Goal: Communication & Community: Answer question/provide support

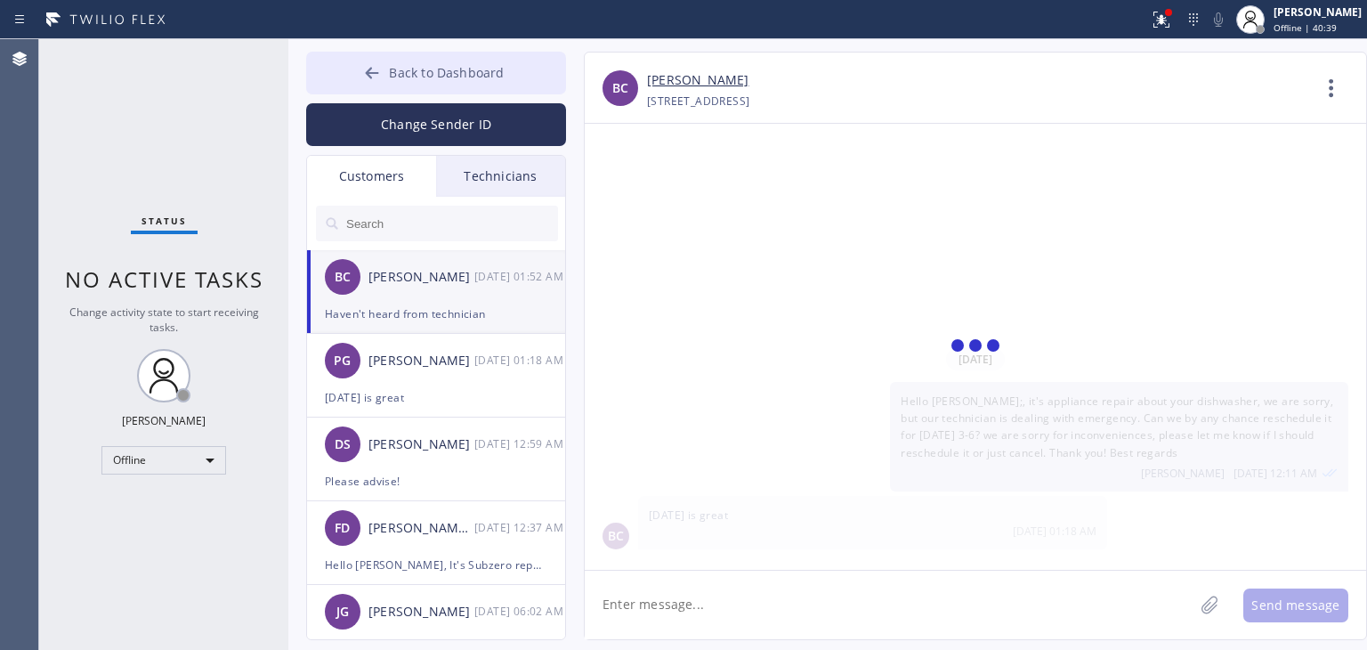
scroll to position [150, 0]
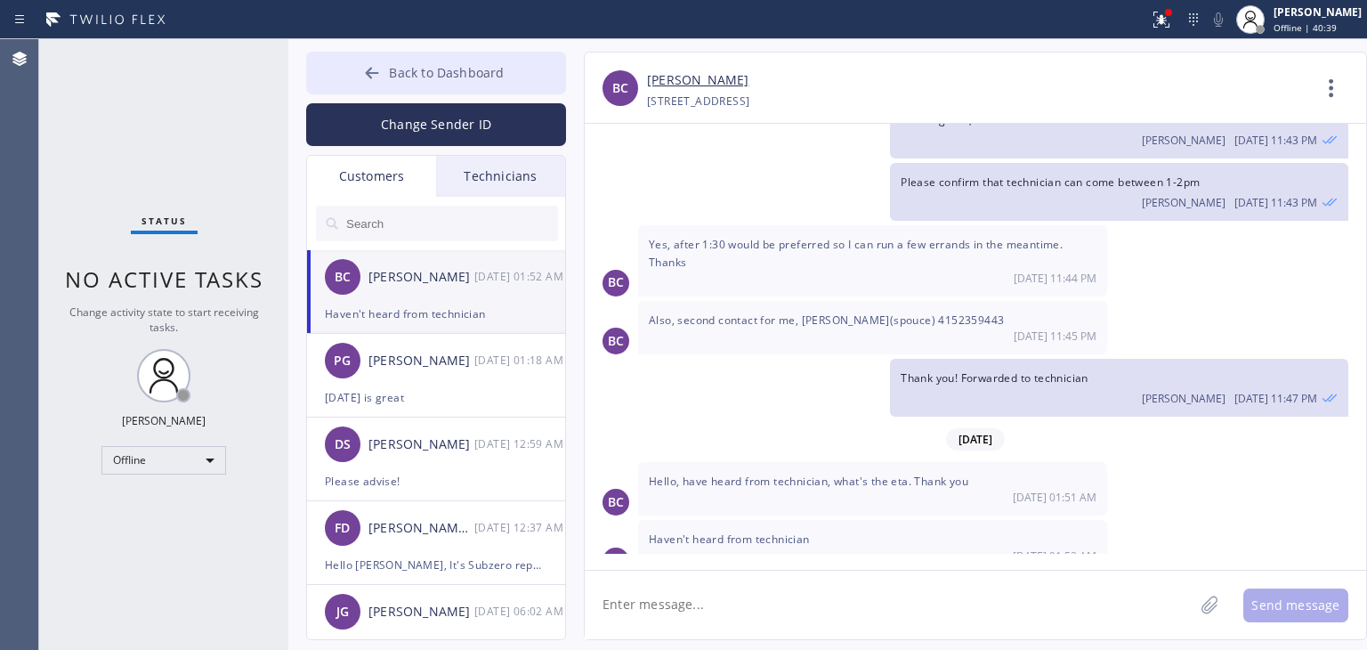
click at [531, 72] on button "Back to Dashboard" at bounding box center [436, 73] width 260 height 43
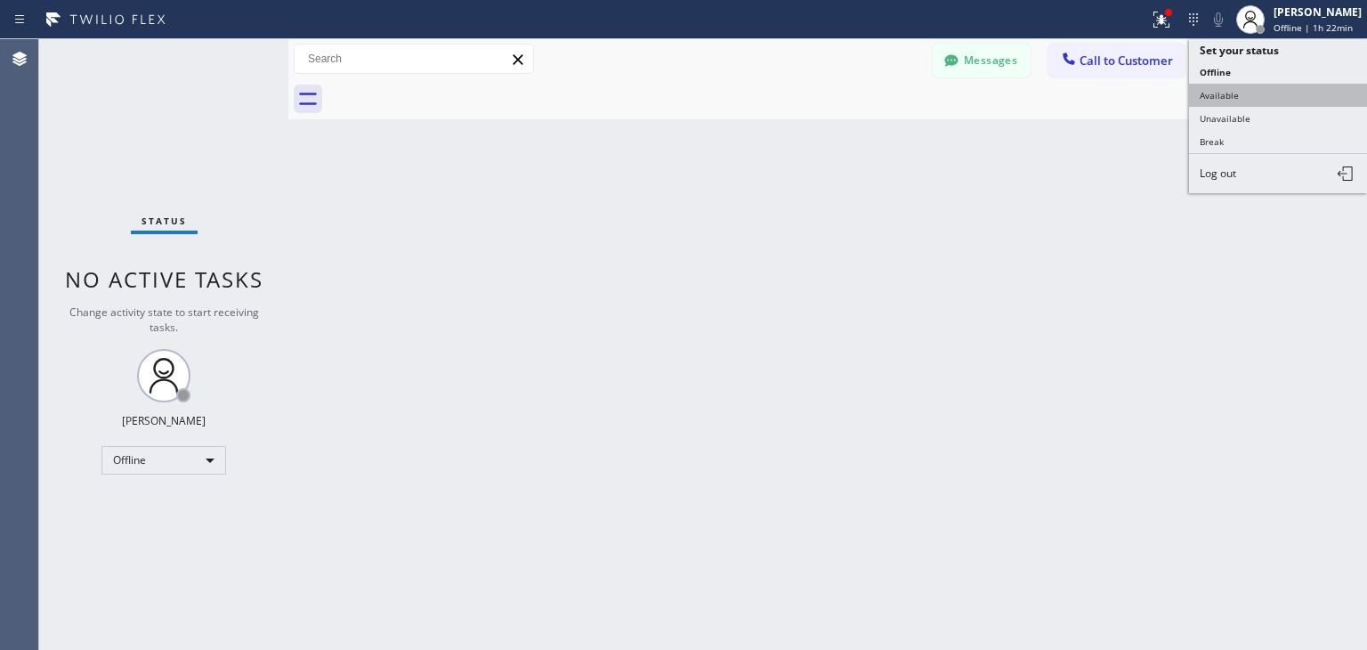
scroll to position [150, 0]
click at [1251, 95] on button "Available" at bounding box center [1278, 95] width 178 height 23
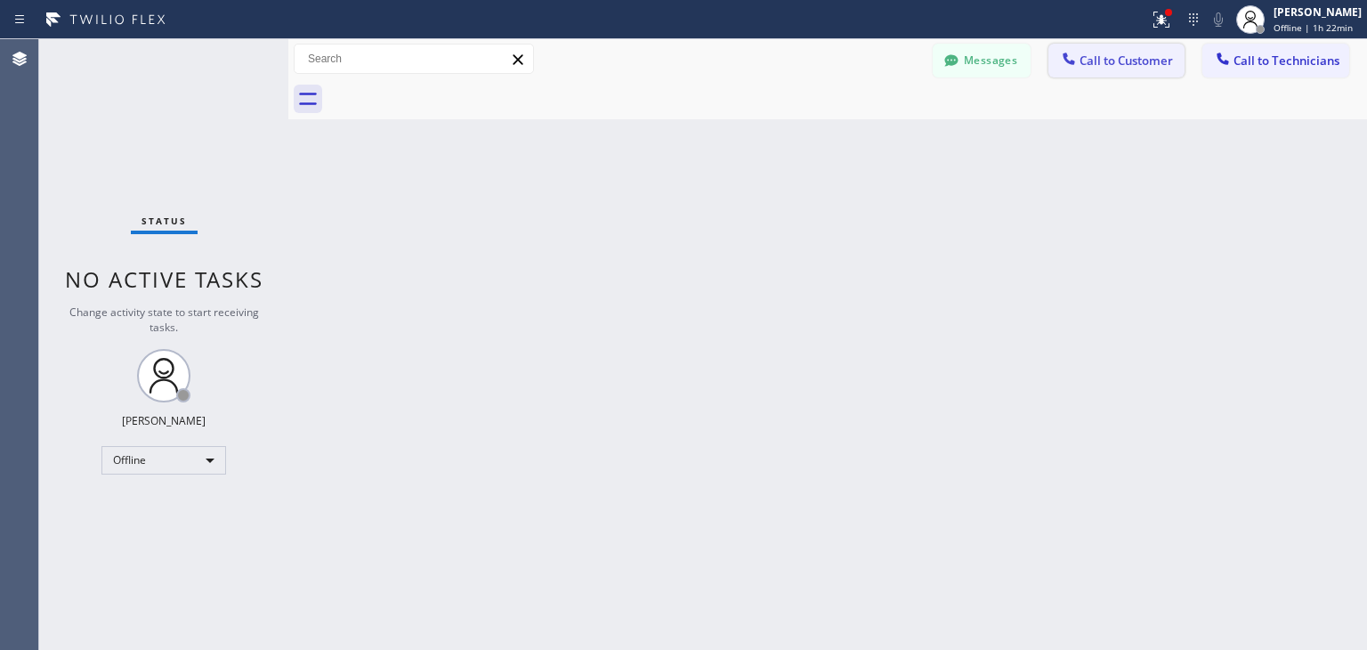
click at [1139, 63] on span "Call to Customer" at bounding box center [1126, 61] width 93 height 16
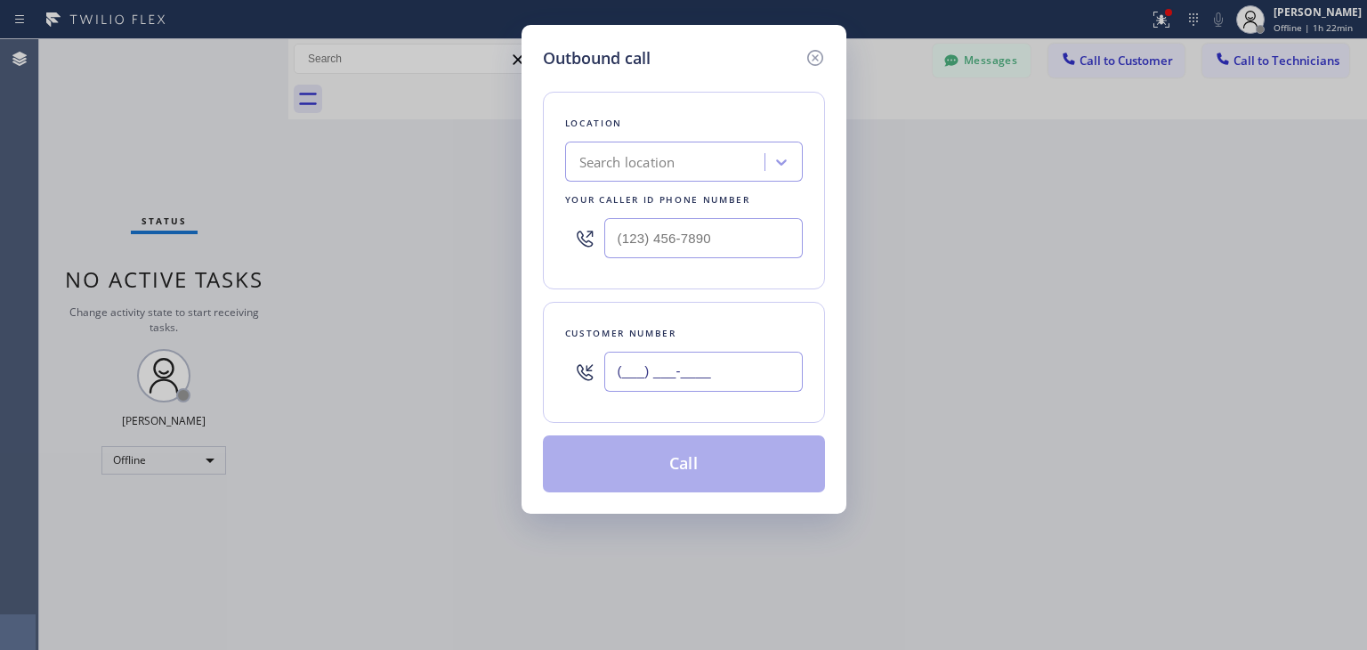
click at [716, 385] on input "(___) ___-____" at bounding box center [703, 372] width 198 height 40
paste input "415) 816-4874"
type input "[PHONE_NUMBER]"
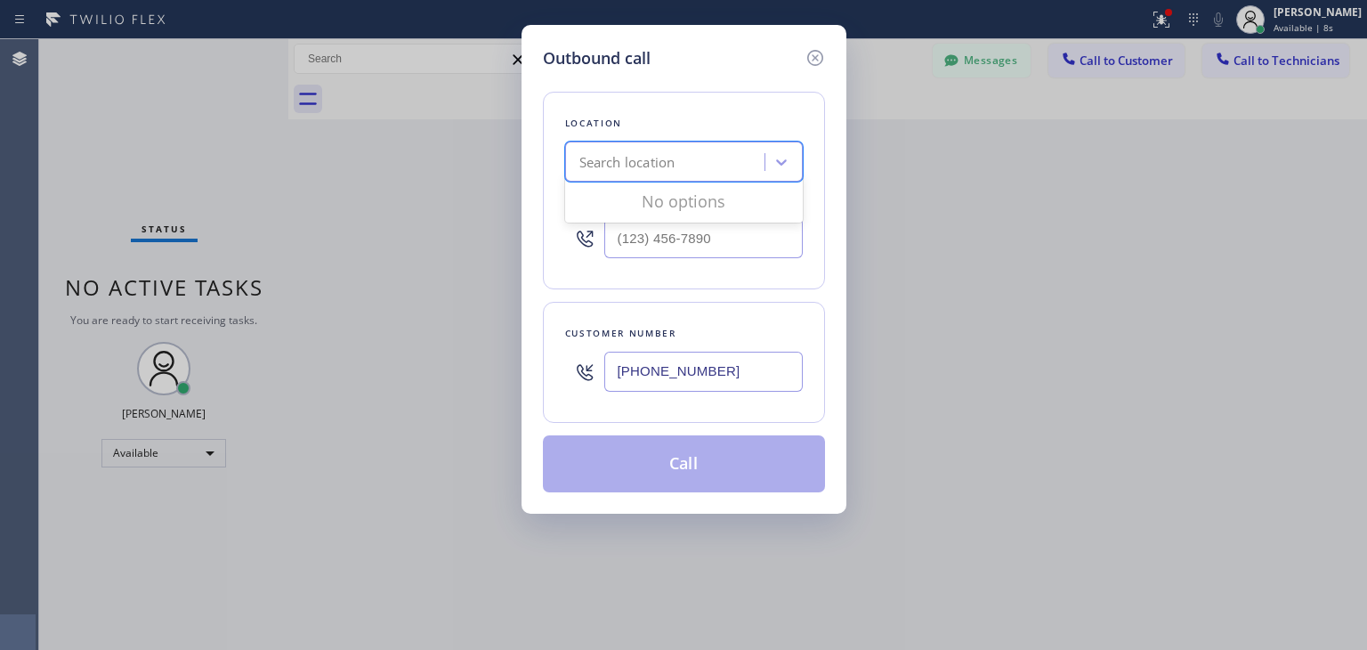
click at [692, 178] on div "Search location" at bounding box center [684, 162] width 238 height 40
paste input "Elite Sub-Zero Appliance Repair ([GEOGRAPHIC_DATA], Google Ads)"
type input "Elite Sub-Zero Appliance Repair ([GEOGRAPHIC_DATA], Google Ads)"
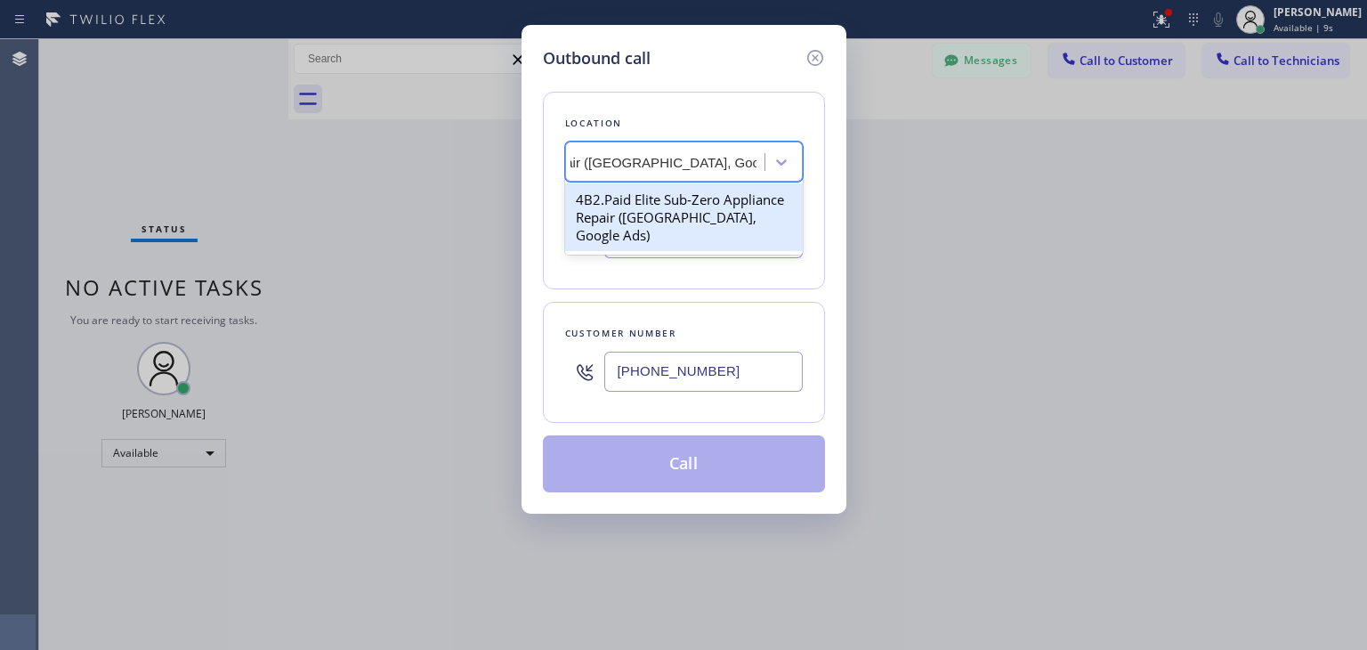
click at [706, 202] on div "4B2.Paid Elite Sub-Zero Appliance Repair ([GEOGRAPHIC_DATA], Google Ads)" at bounding box center [684, 217] width 238 height 68
type input "[PHONE_NUMBER]"
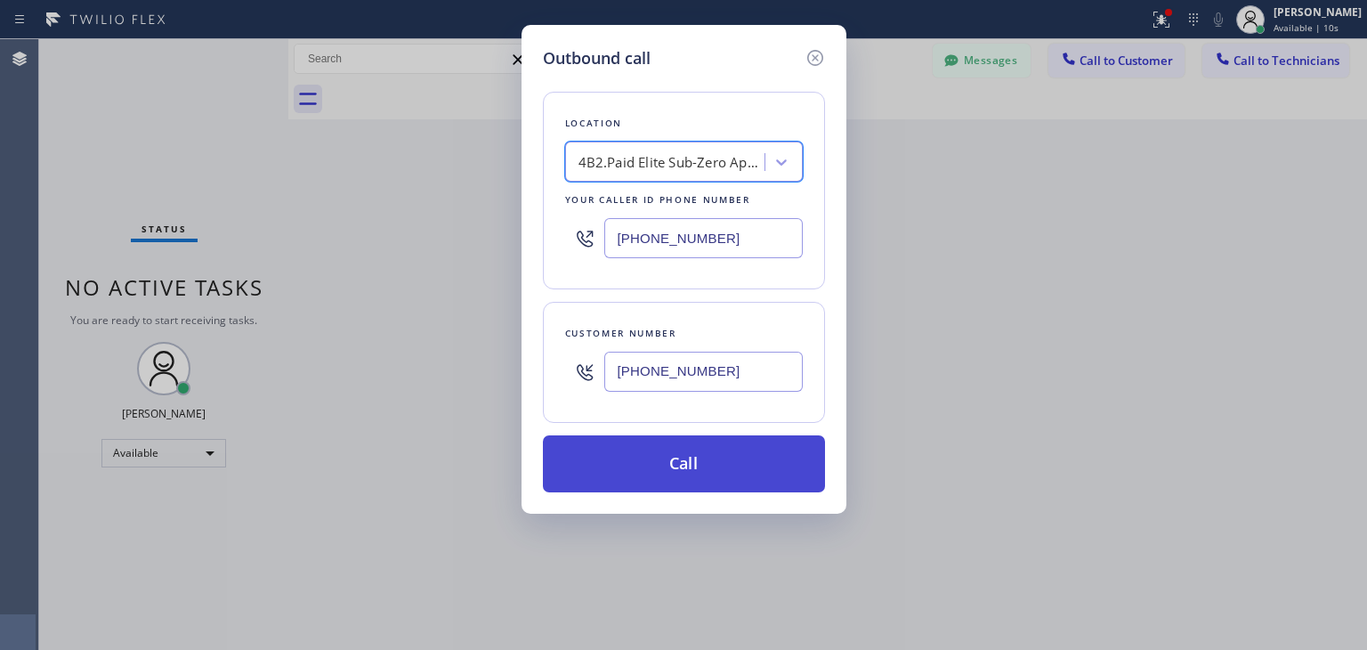
click at [717, 466] on button "Call" at bounding box center [684, 463] width 282 height 57
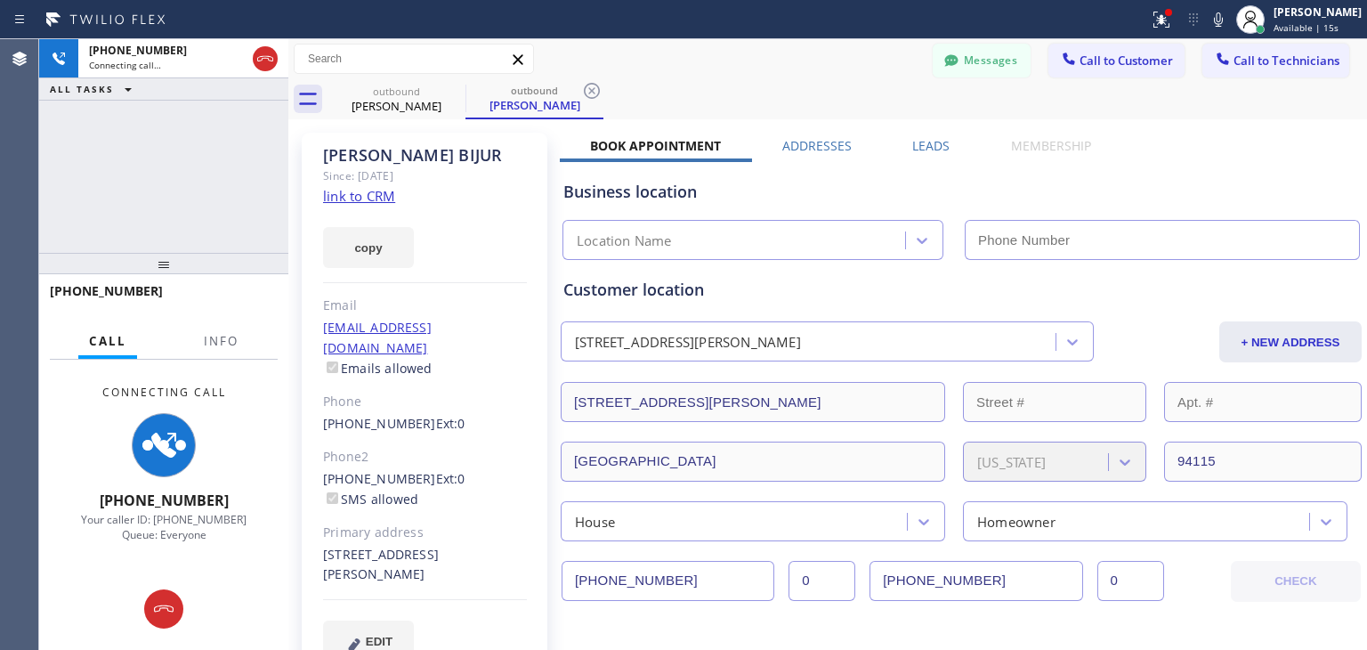
type input "[PHONE_NUMBER]"
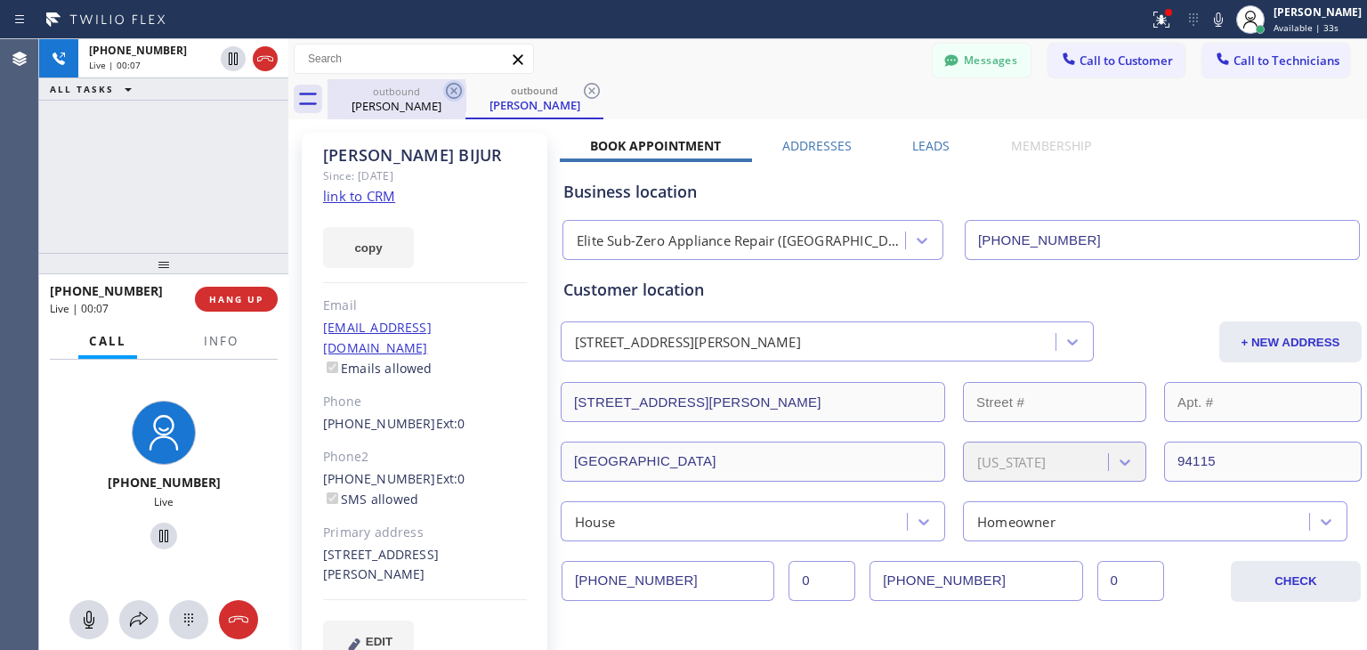
click at [458, 92] on icon at bounding box center [453, 90] width 21 height 21
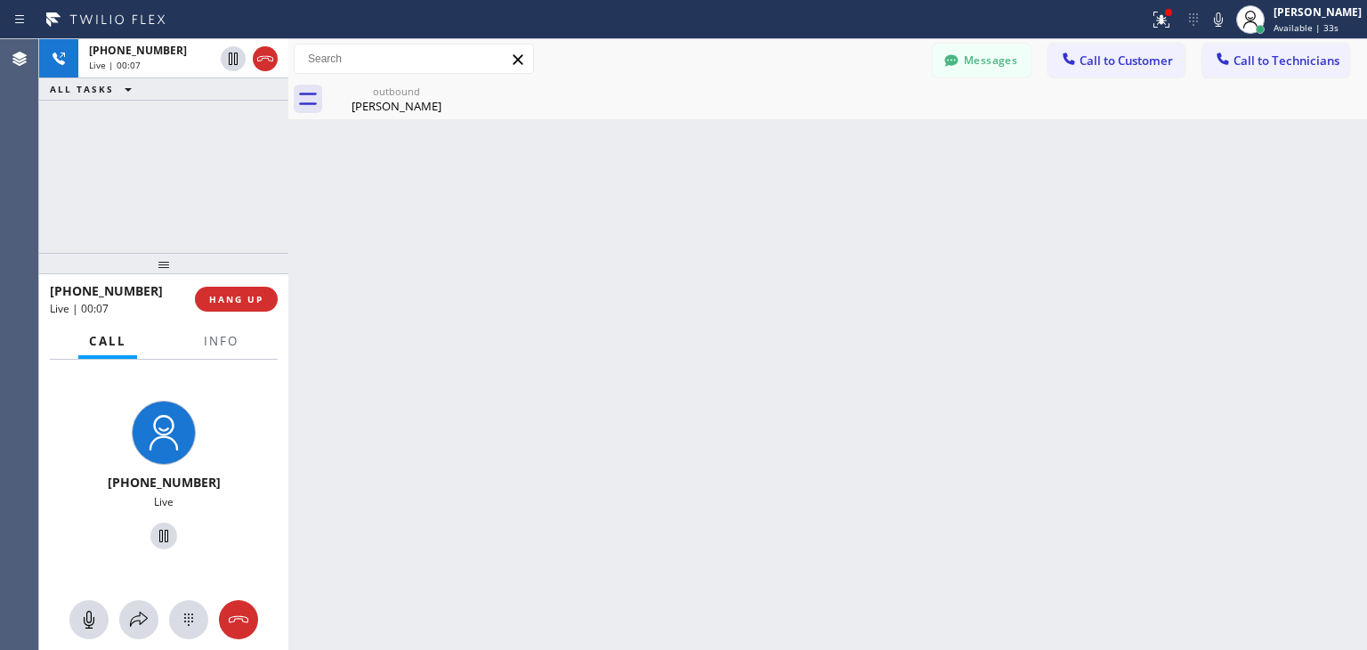
click at [0, 0] on icon at bounding box center [0, 0] width 0 height 0
click at [231, 297] on span "HANG UP" at bounding box center [236, 299] width 54 height 12
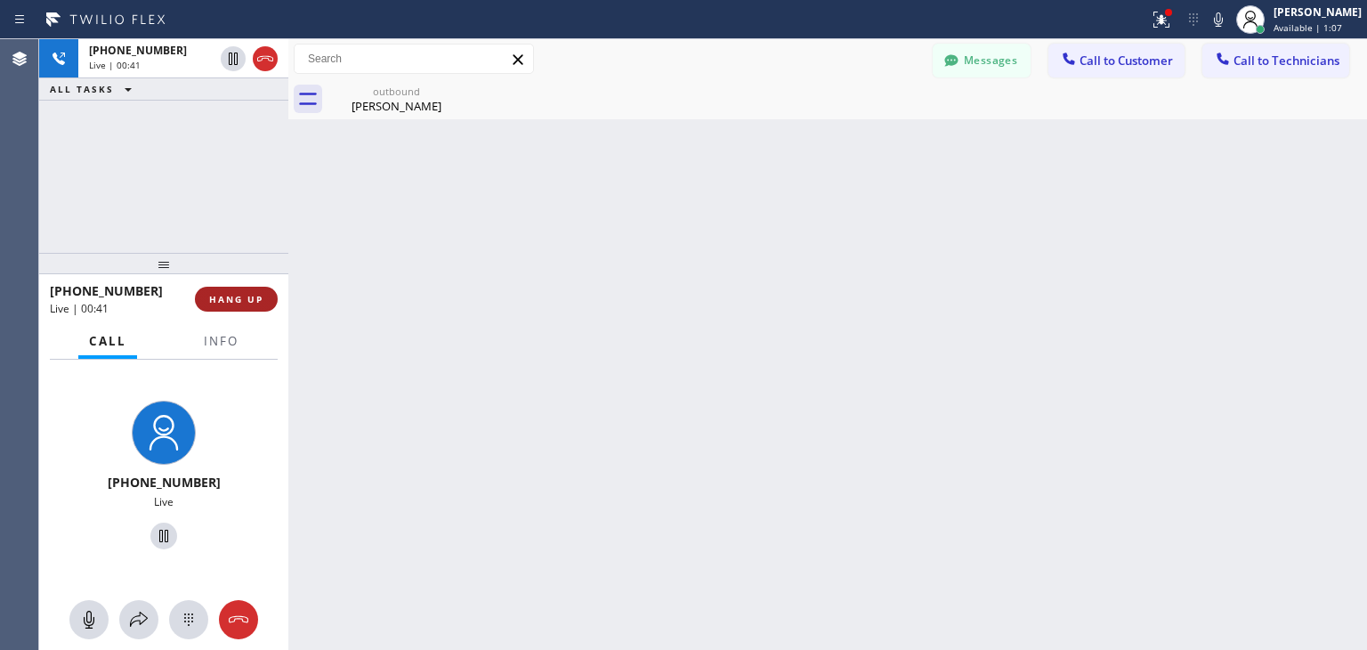
click at [231, 297] on span "HANG UP" at bounding box center [236, 299] width 54 height 12
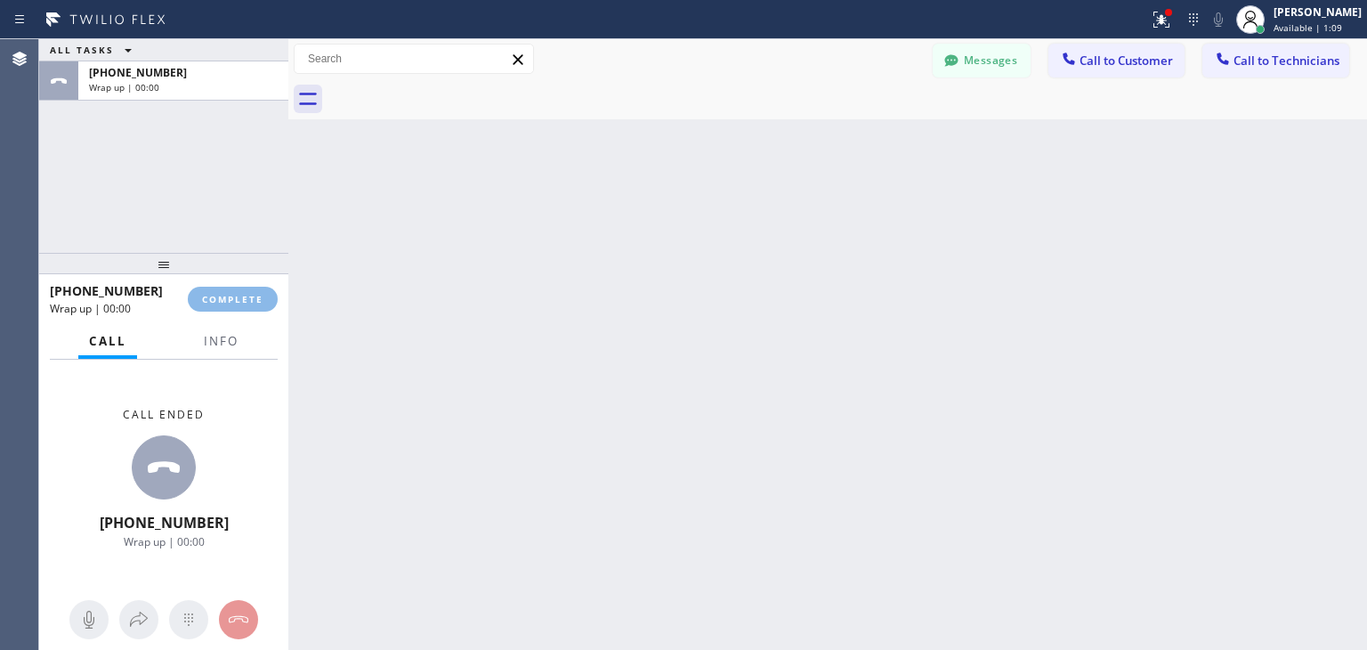
click at [1143, 0] on html "Status report Issues detected These issues could affect your workflow. Please c…" at bounding box center [683, 325] width 1367 height 650
